Goal: Information Seeking & Learning: Learn about a topic

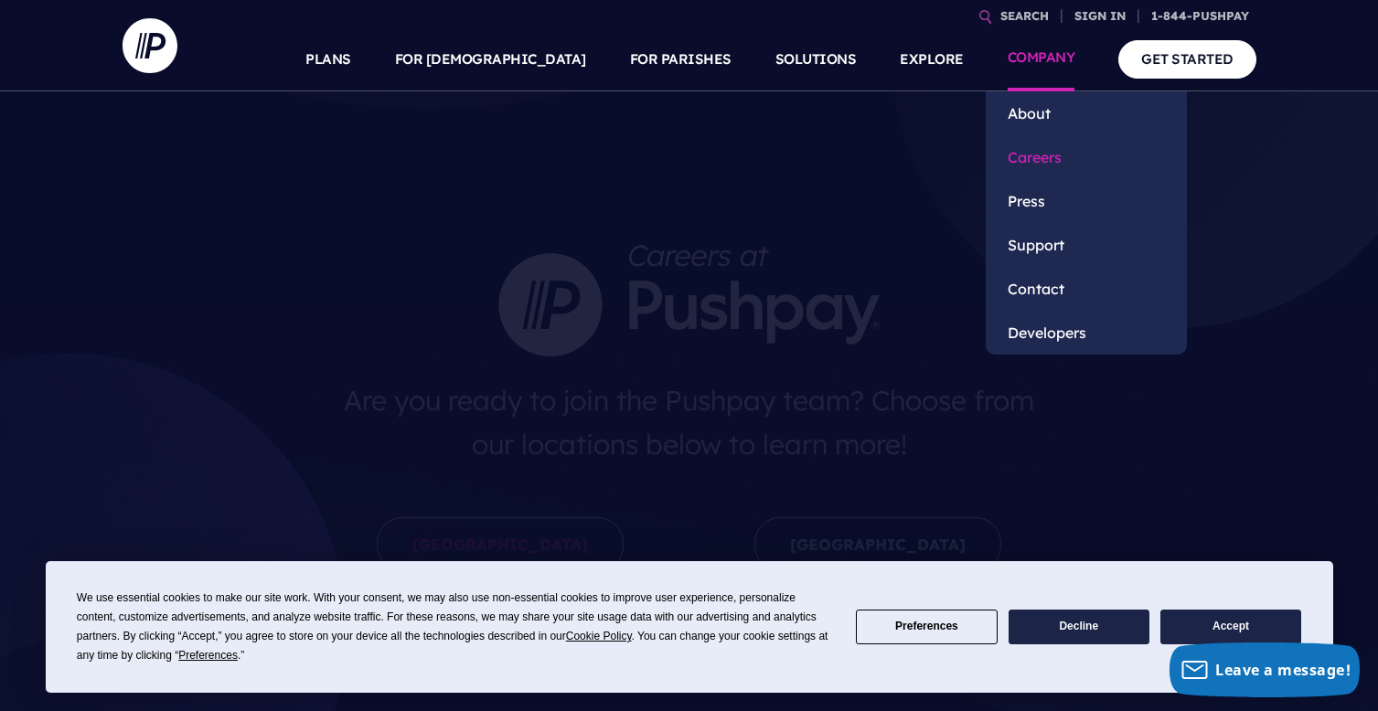
click at [1043, 173] on link "Careers" at bounding box center [1086, 157] width 201 height 44
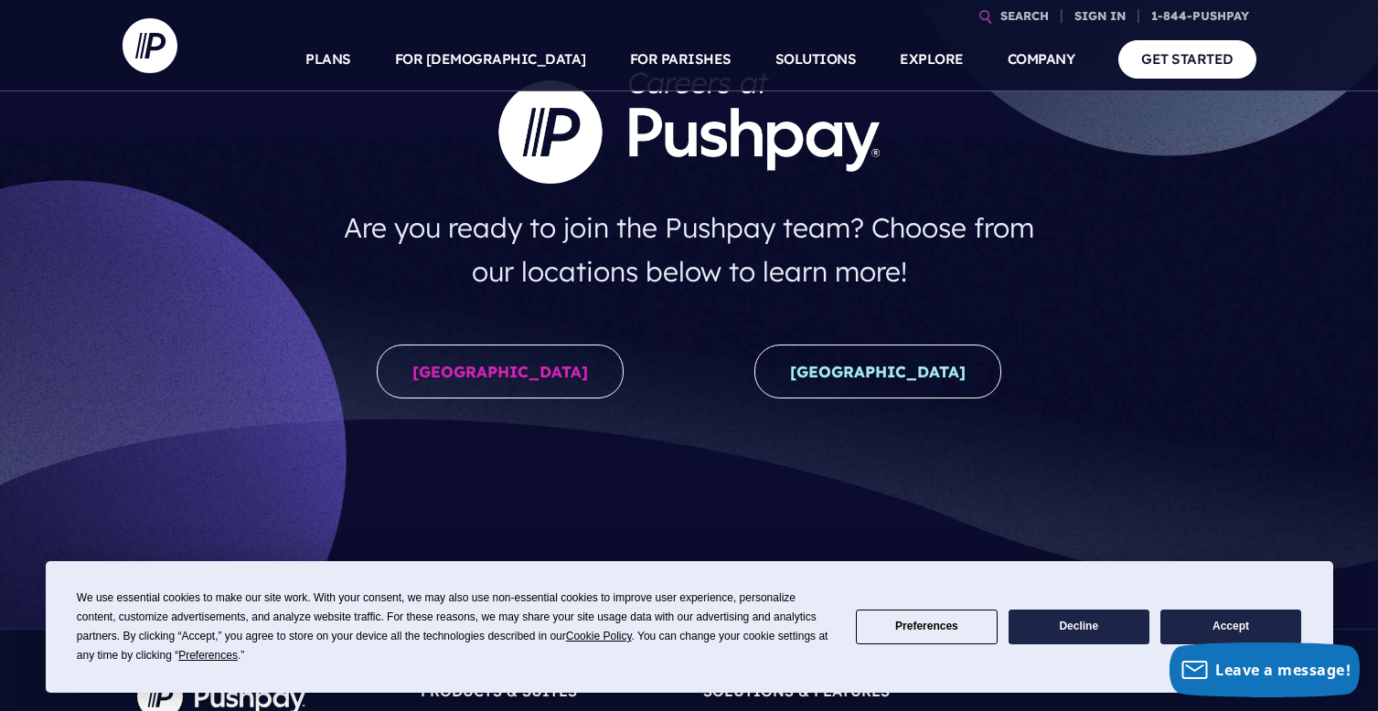
scroll to position [216, 0]
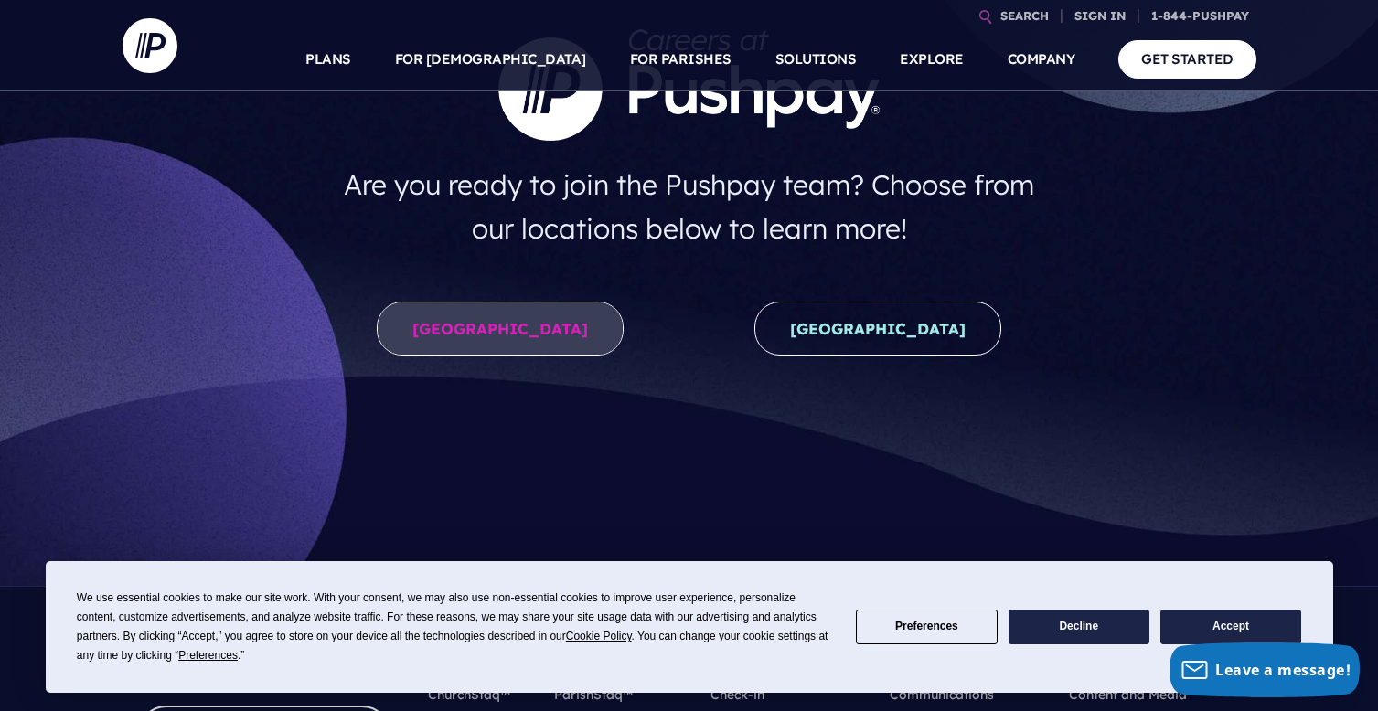
click at [535, 310] on link "[GEOGRAPHIC_DATA]" at bounding box center [500, 329] width 247 height 54
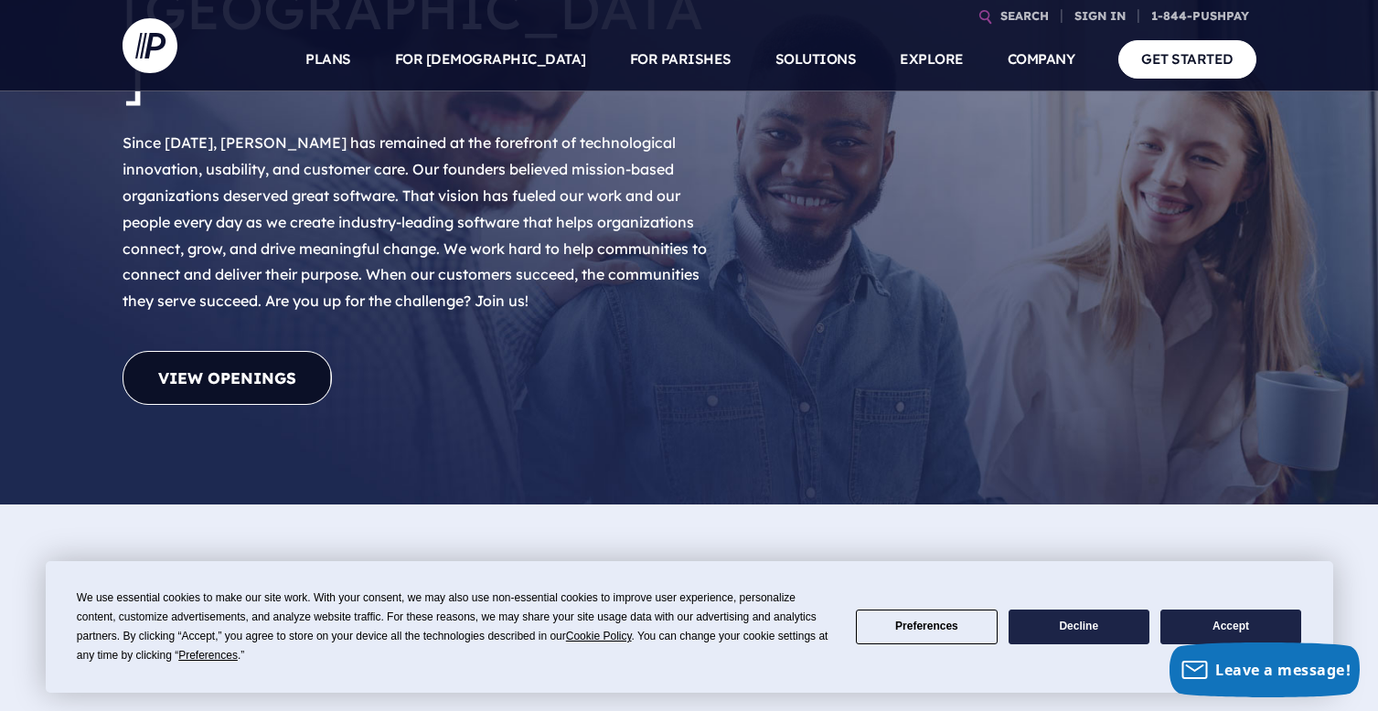
click at [293, 351] on link "View Openings" at bounding box center [227, 378] width 209 height 54
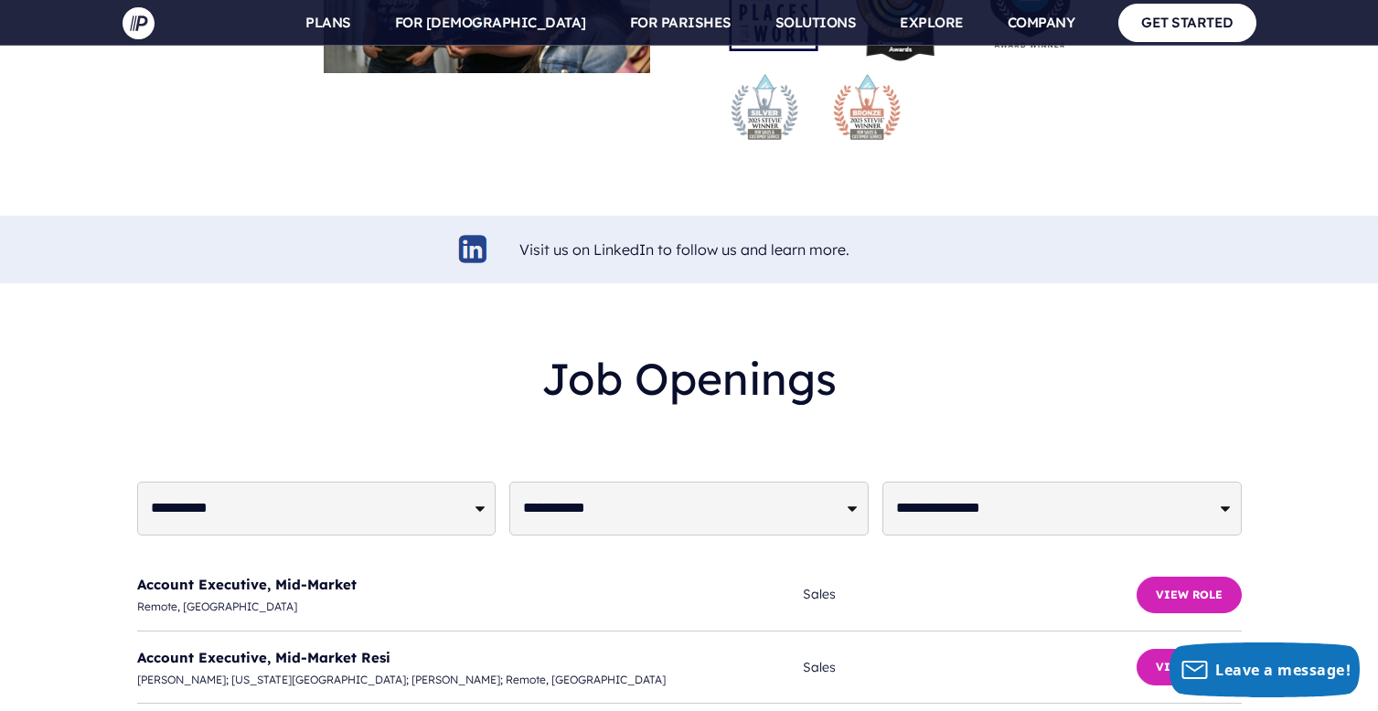
scroll to position [4220, 0]
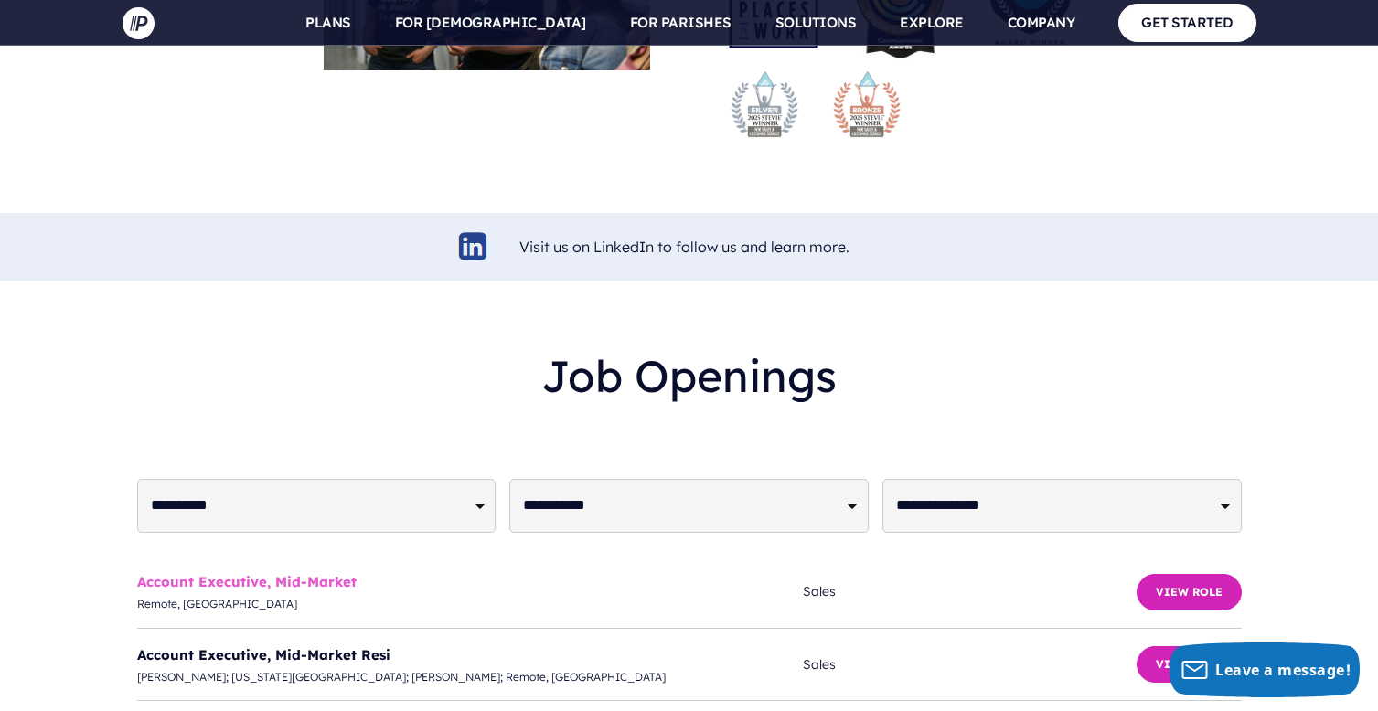
click at [332, 573] on link "Account Executive, Mid-Market" at bounding box center [246, 581] width 219 height 17
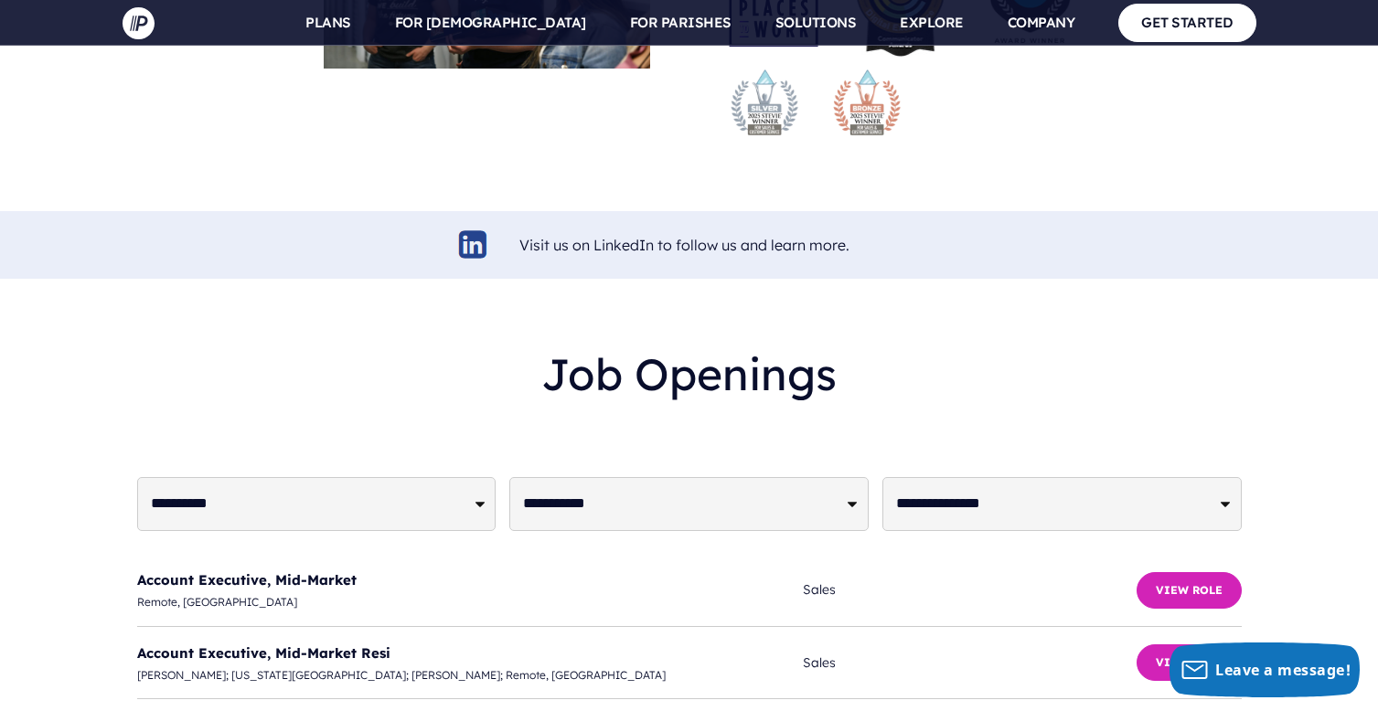
scroll to position [4227, 0]
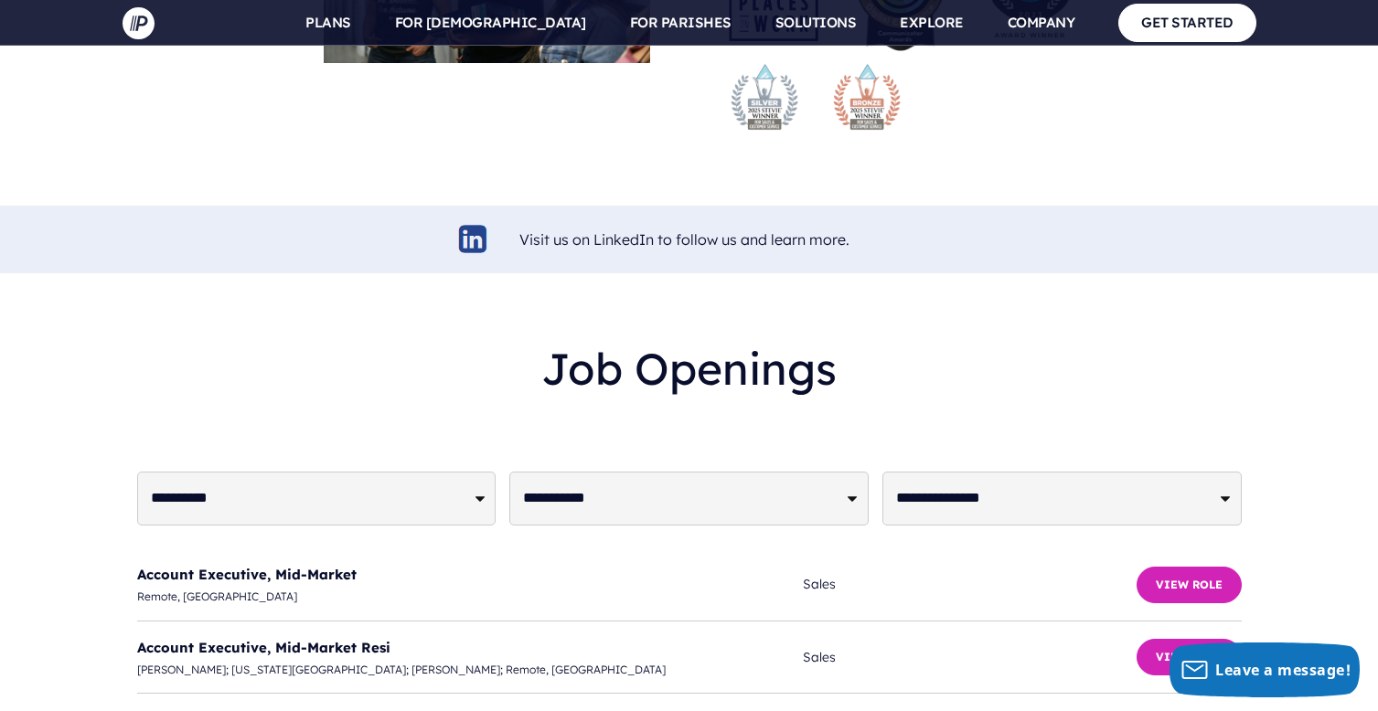
select select "**********"
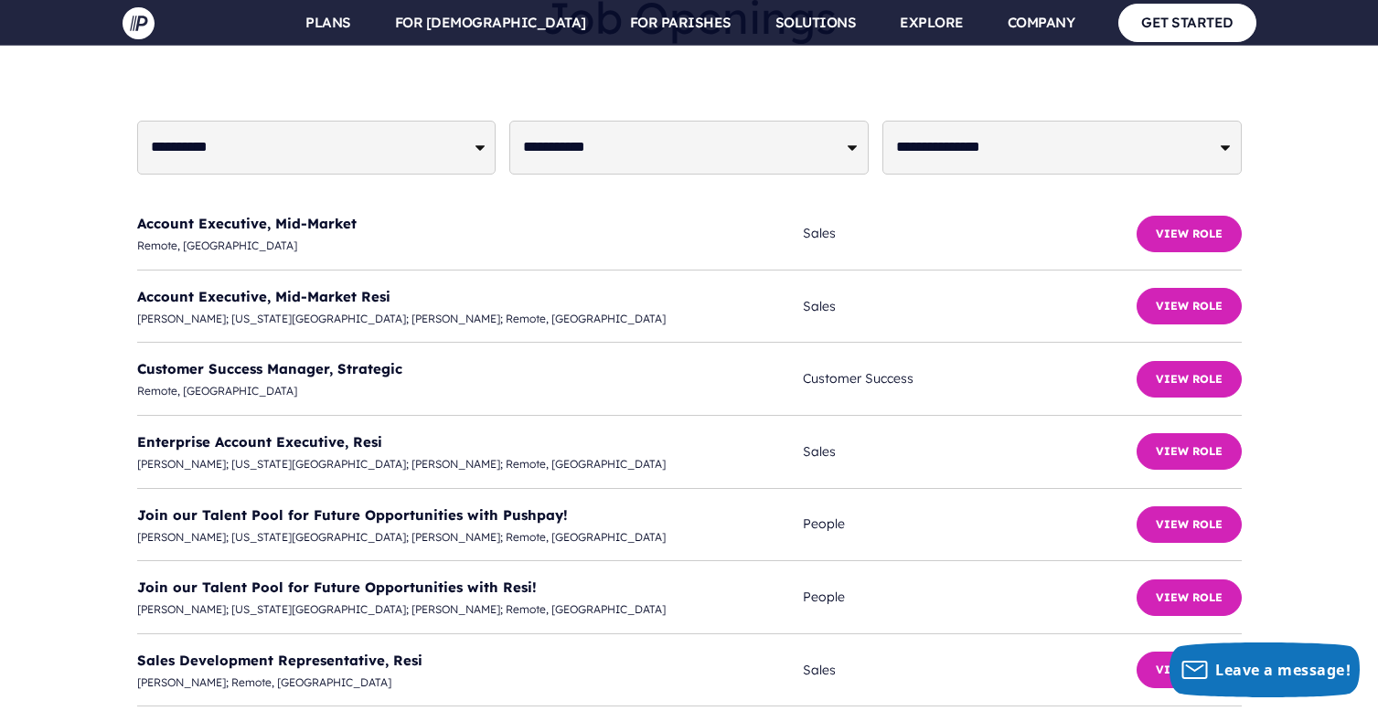
scroll to position [4586, 0]
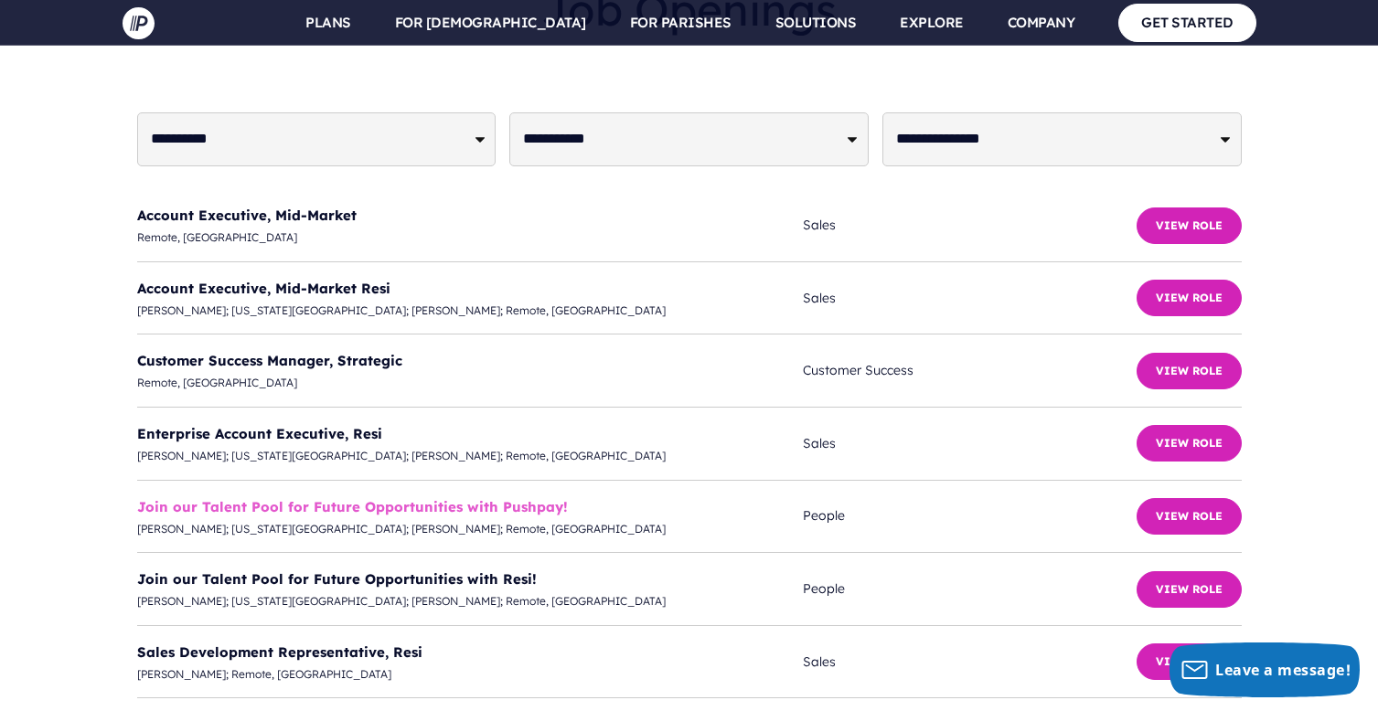
click at [428, 498] on link "Join our Talent Pool for Future Opportunities with Pushpay!" at bounding box center [352, 506] width 431 height 17
